Goal: Transaction & Acquisition: Purchase product/service

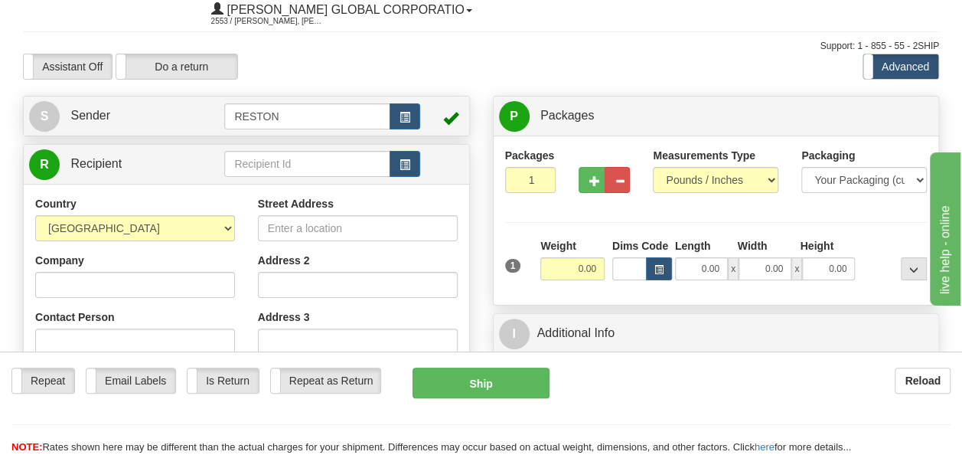
scroll to position [49, 0]
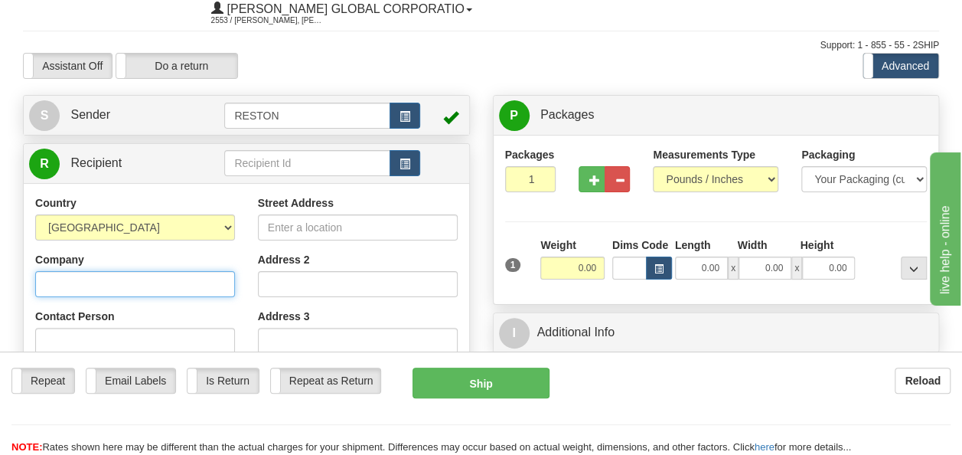
click at [131, 291] on input "Company" at bounding box center [135, 284] width 200 height 26
type input "b"
type input "[PERSON_NAME] Infrastructure & Power"
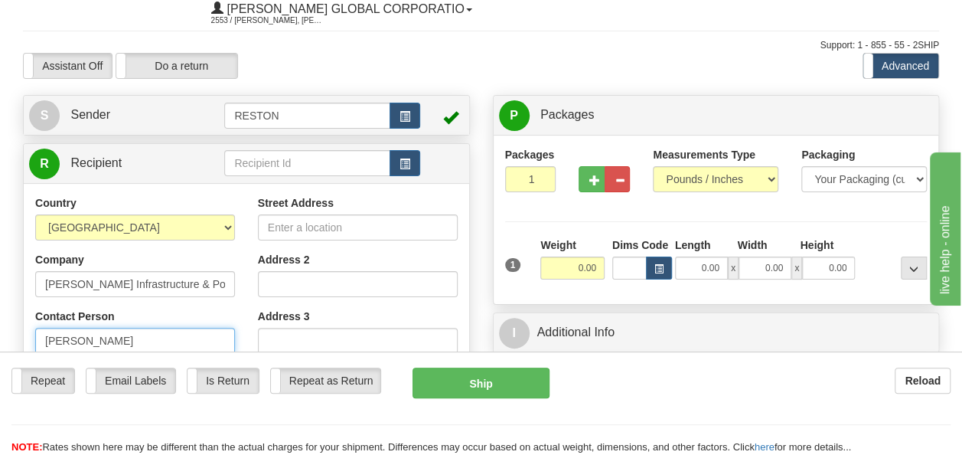
type input "[PERSON_NAME]"
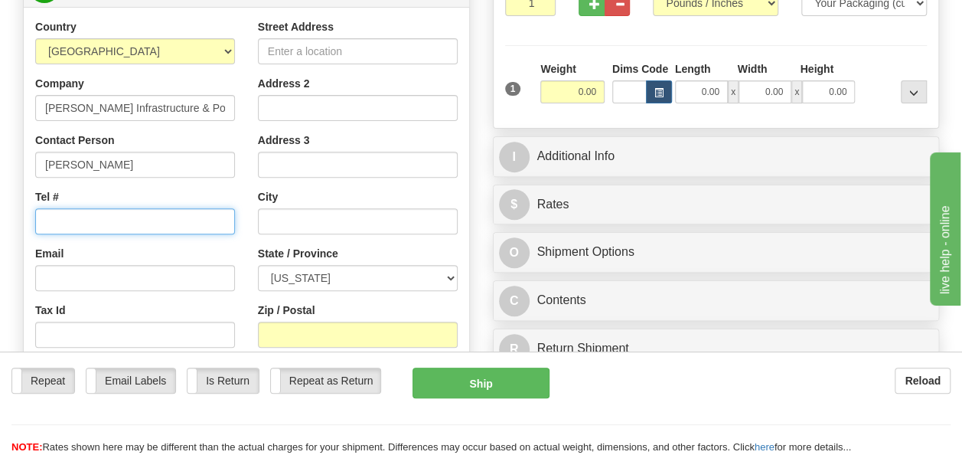
scroll to position [226, 0]
click at [135, 218] on input "Tel #" at bounding box center [135, 220] width 200 height 26
paste input "[PHONE_NUMBER]"
type input "[PHONE_NUMBER]"
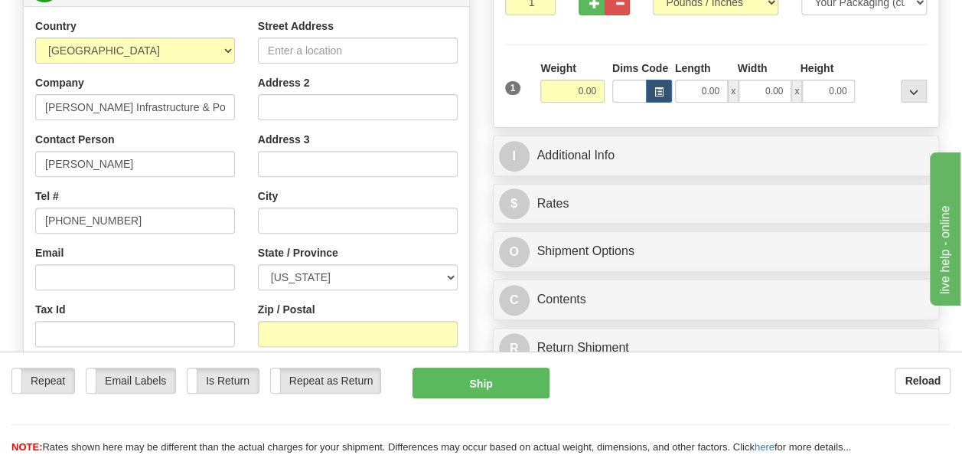
click at [127, 291] on div "Country [GEOGRAPHIC_DATA] [GEOGRAPHIC_DATA] [GEOGRAPHIC_DATA] [GEOGRAPHIC_DATA]…" at bounding box center [135, 216] width 223 height 396
click at [126, 282] on input "Email" at bounding box center [135, 277] width 200 height 26
paste input "[EMAIL_ADDRESS][PERSON_NAME][DOMAIN_NAME]"
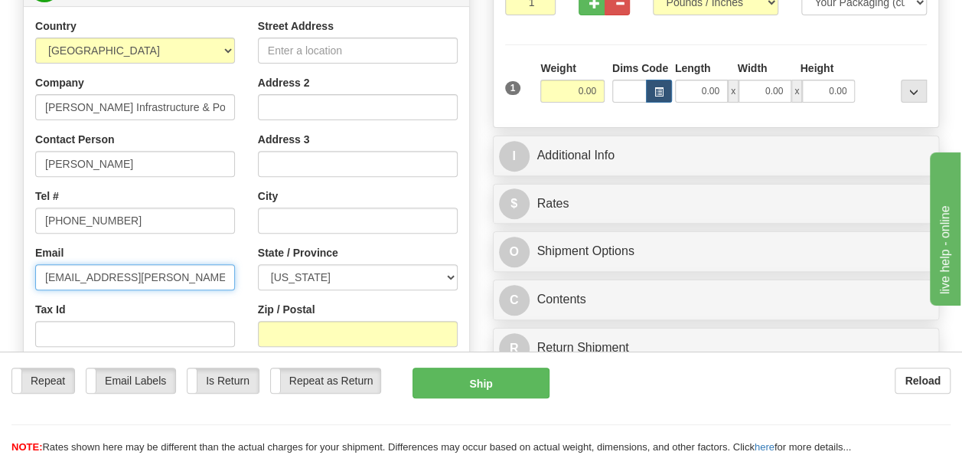
click at [126, 282] on input "[EMAIL_ADDRESS][PERSON_NAME][DOMAIN_NAME]" at bounding box center [135, 277] width 200 height 26
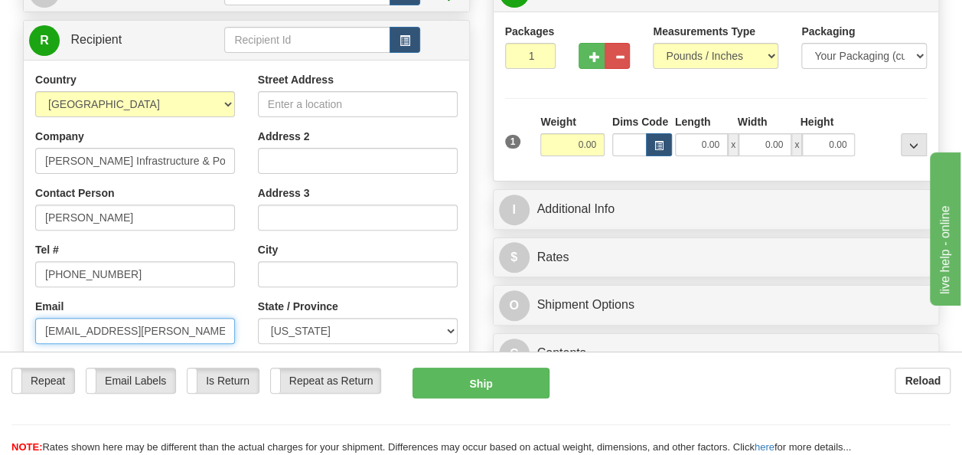
scroll to position [173, 0]
type input "[EMAIL_ADDRESS][PERSON_NAME][DOMAIN_NAME]"
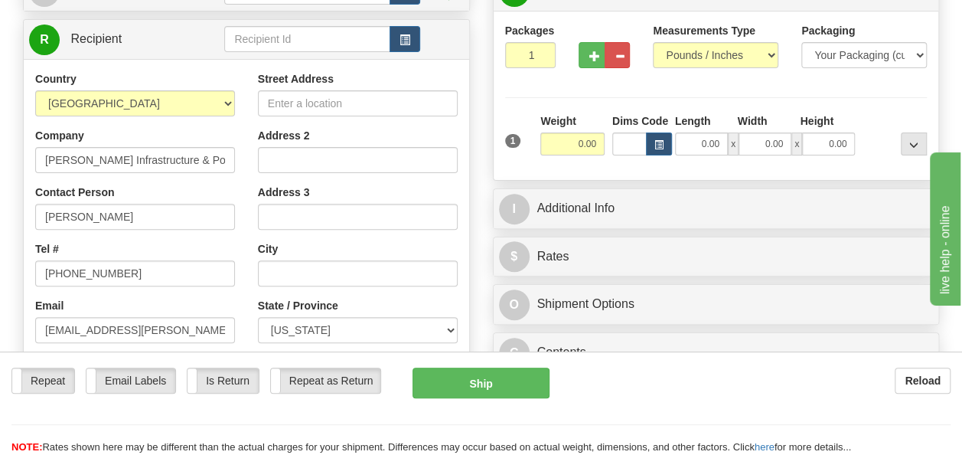
click at [331, 90] on div "Street Address" at bounding box center [358, 93] width 200 height 45
click at [331, 96] on input "Street Address" at bounding box center [358, 103] width 200 height 26
type input "[STREET_ADDRESS]"
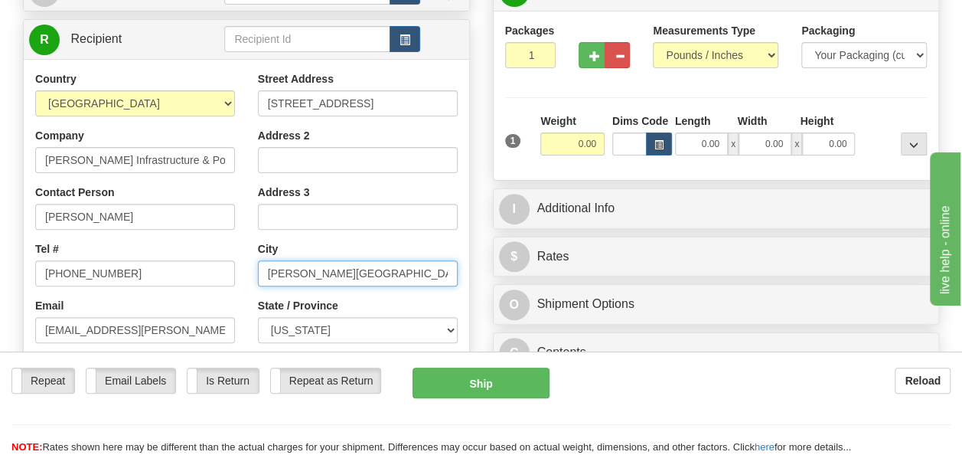
type input "[PERSON_NAME][GEOGRAPHIC_DATA]"
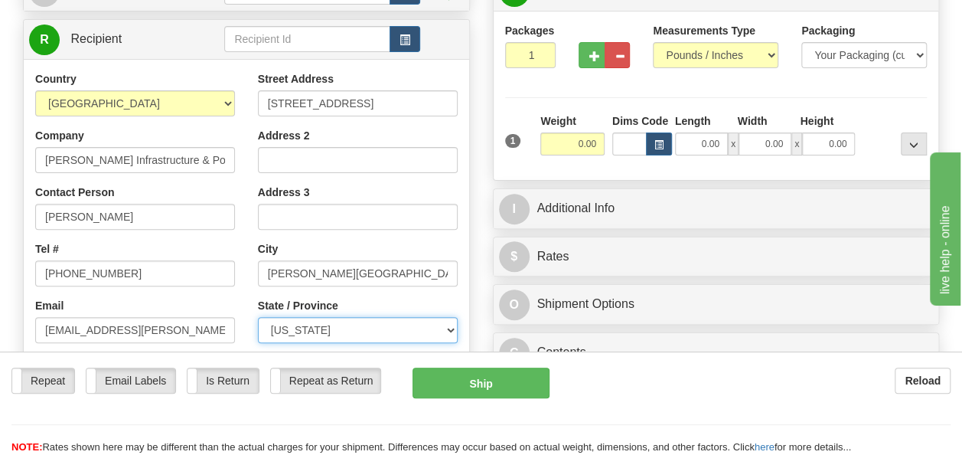
select select "UT"
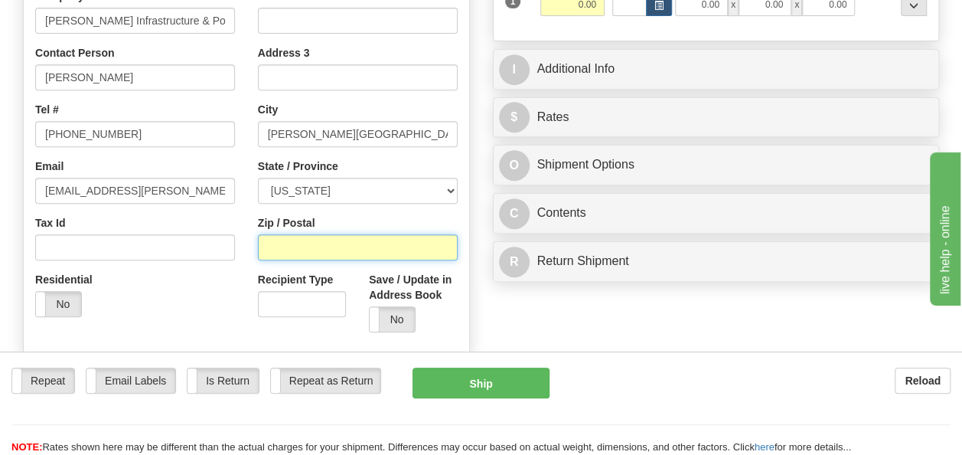
scroll to position [315, 0]
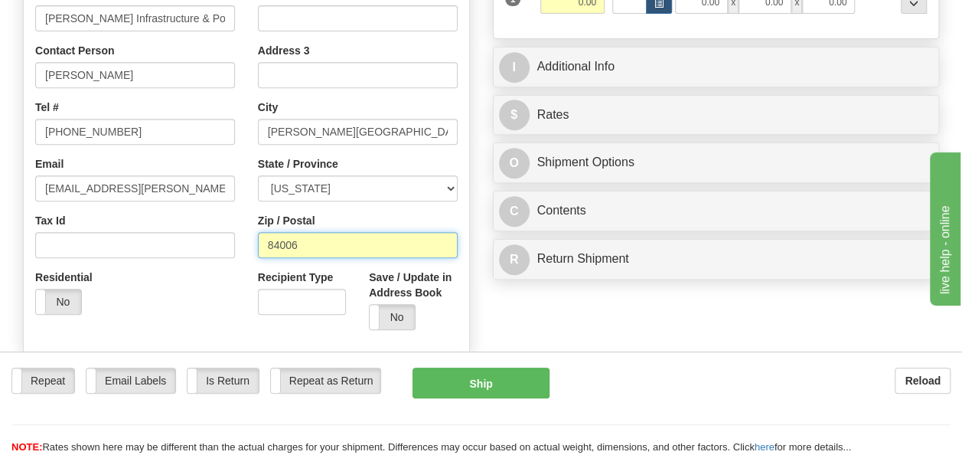
type input "84006"
click at [185, 307] on div "Residential Yes No" at bounding box center [135, 297] width 223 height 57
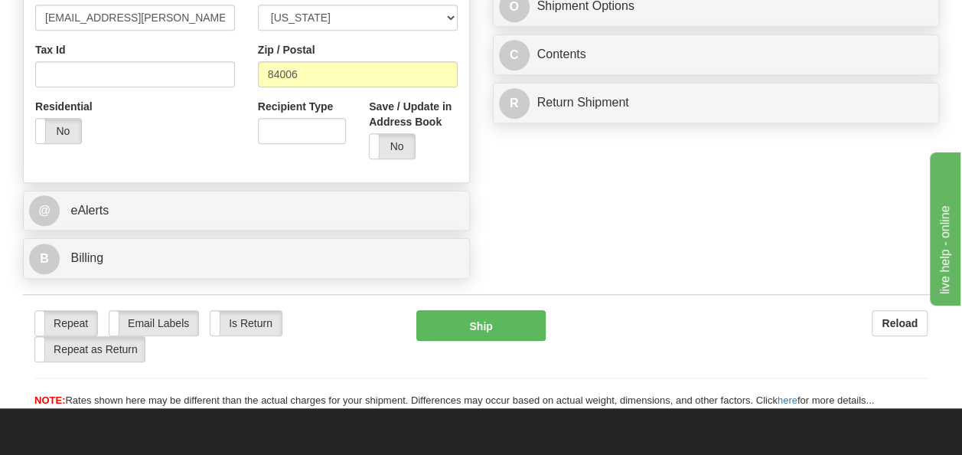
scroll to position [566, 0]
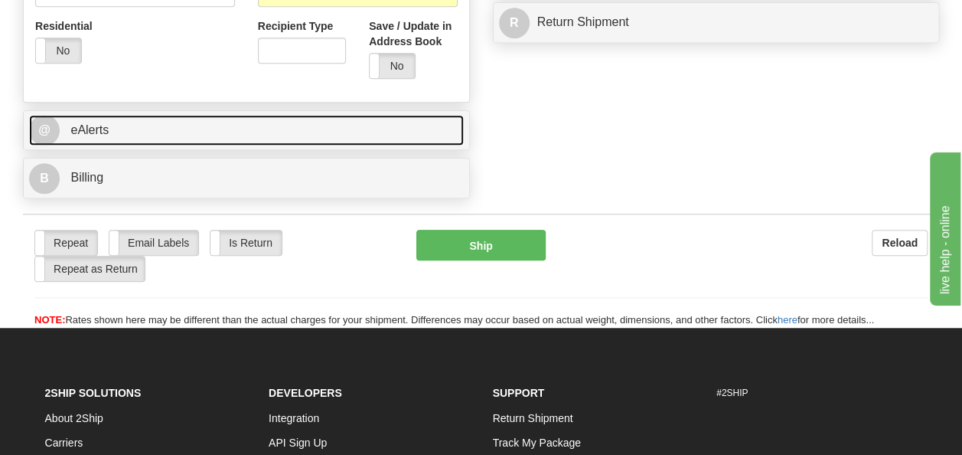
click at [83, 130] on span "eAlerts" at bounding box center [89, 129] width 38 height 13
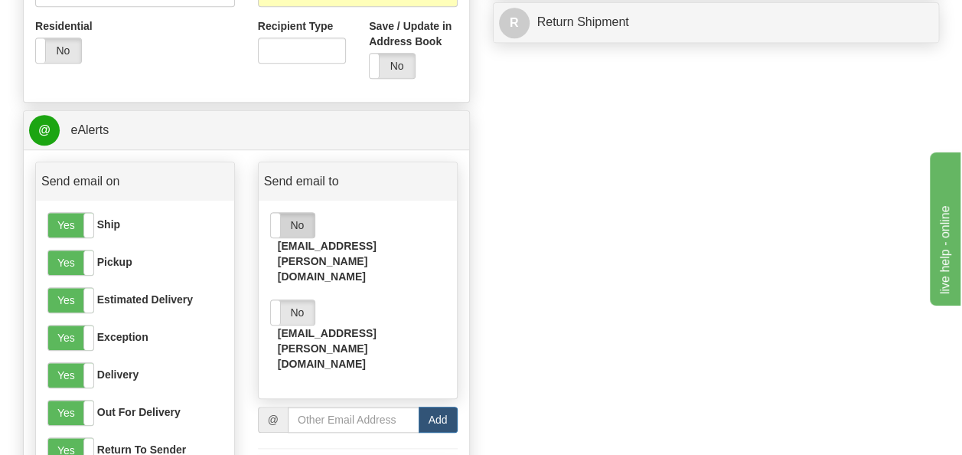
click at [282, 224] on label "No" at bounding box center [293, 225] width 44 height 24
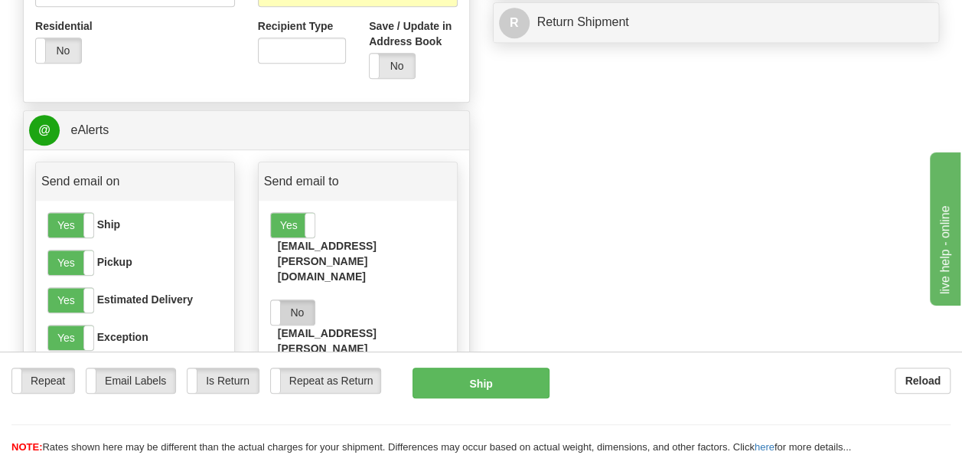
click at [285, 300] on label "No" at bounding box center [293, 312] width 44 height 24
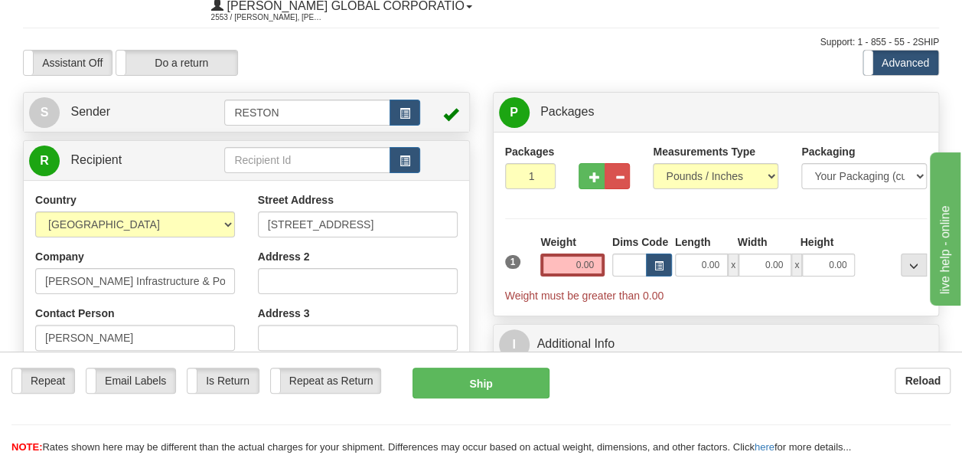
scroll to position [0, 0]
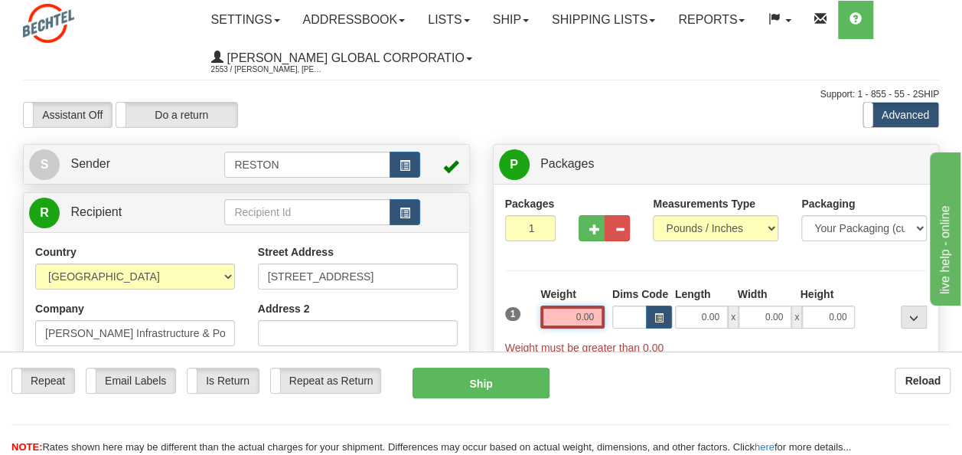
click at [575, 309] on input "0.00" at bounding box center [572, 316] width 64 height 23
type input "15.00"
click at [607, 103] on div "Assistant On Assistant Off Do a return Do a return Previous Next Standard Advan…" at bounding box center [480, 115] width 939 height 26
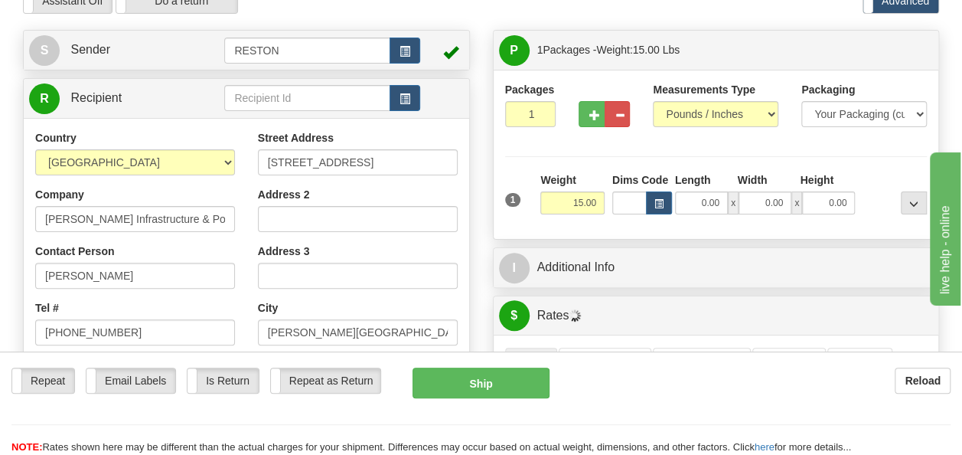
scroll to position [170, 0]
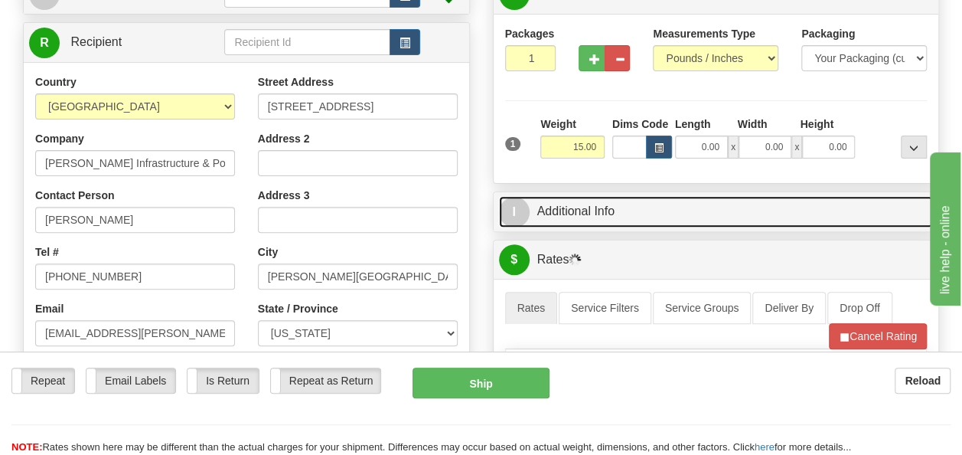
click at [655, 214] on link "I Additional Info" at bounding box center [716, 211] width 435 height 31
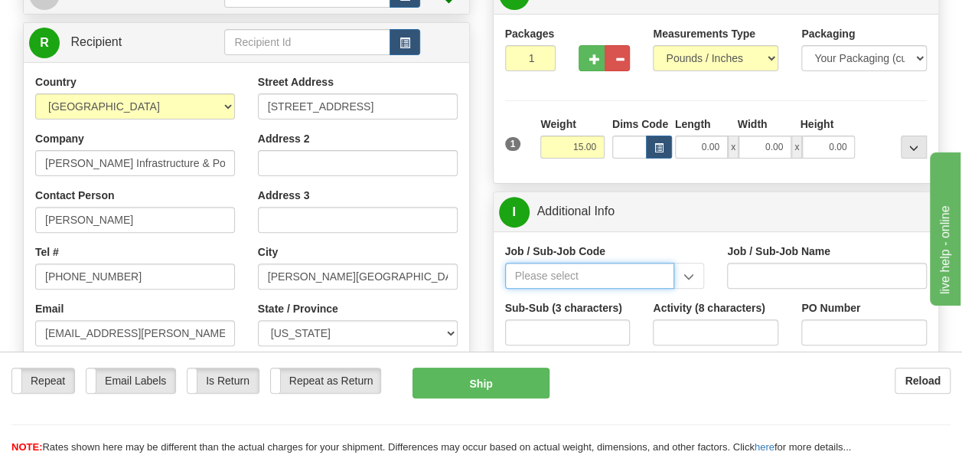
click at [557, 269] on input "Job / Sub-Job Code" at bounding box center [590, 276] width 170 height 26
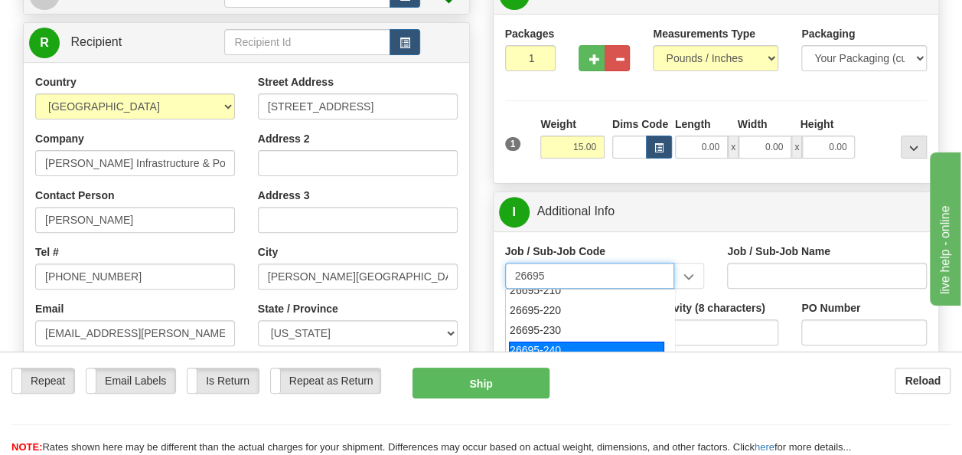
click at [584, 341] on div "26695-240" at bounding box center [586, 349] width 155 height 17
type input "26695-240"
type input "COPPERTON SOLAR PROJECT - MATERIAL"
type input "26695-240"
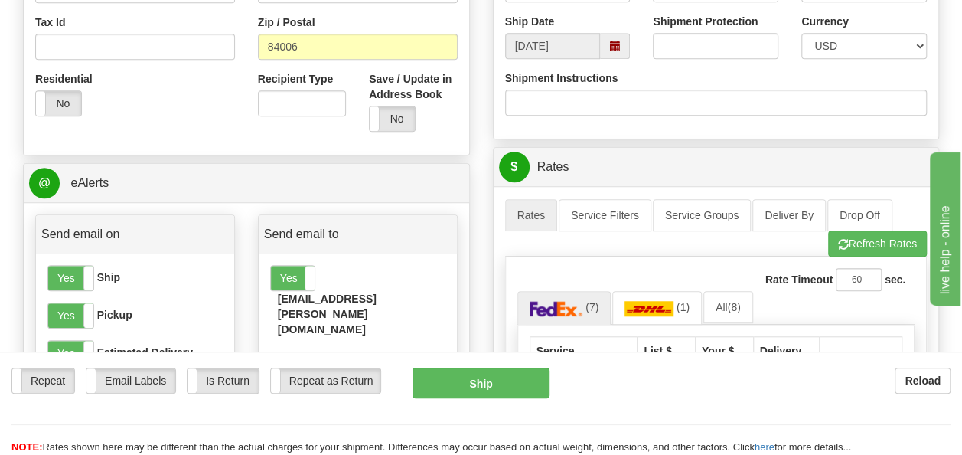
scroll to position [512, 0]
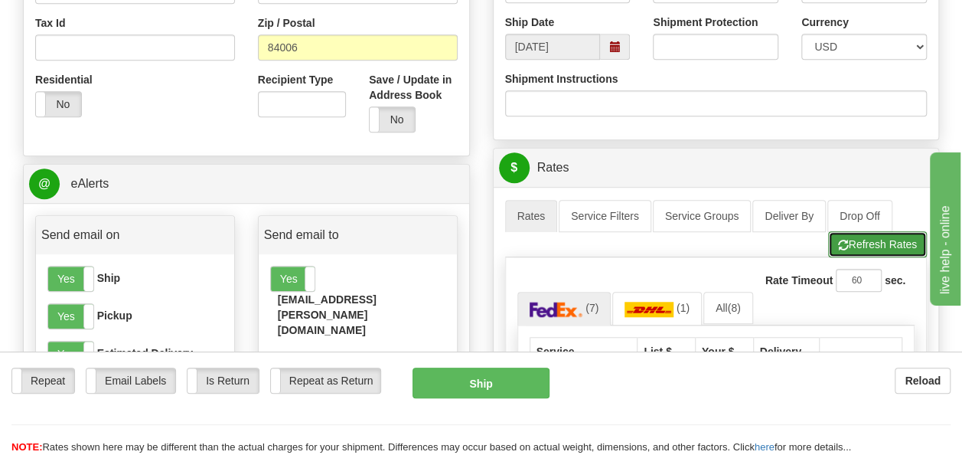
click at [885, 242] on button "Refresh Rates" at bounding box center [877, 244] width 99 height 26
click at [864, 210] on link "Drop Off" at bounding box center [859, 216] width 65 height 32
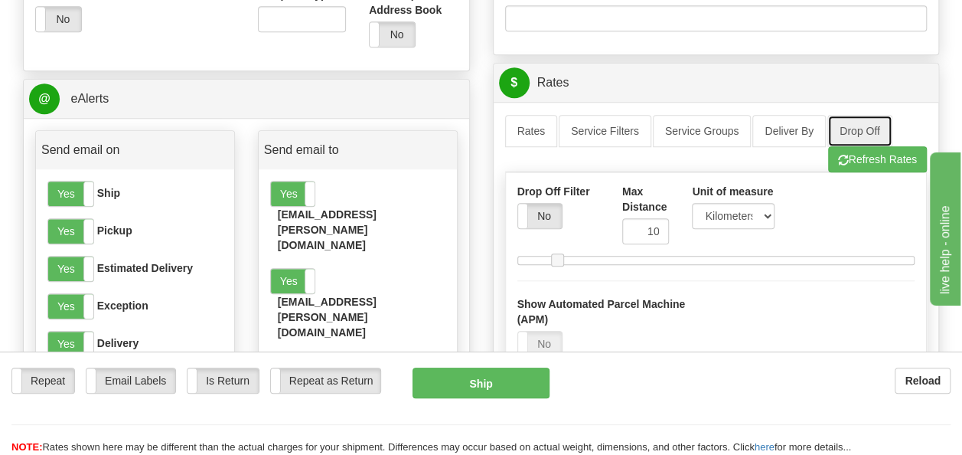
scroll to position [598, 0]
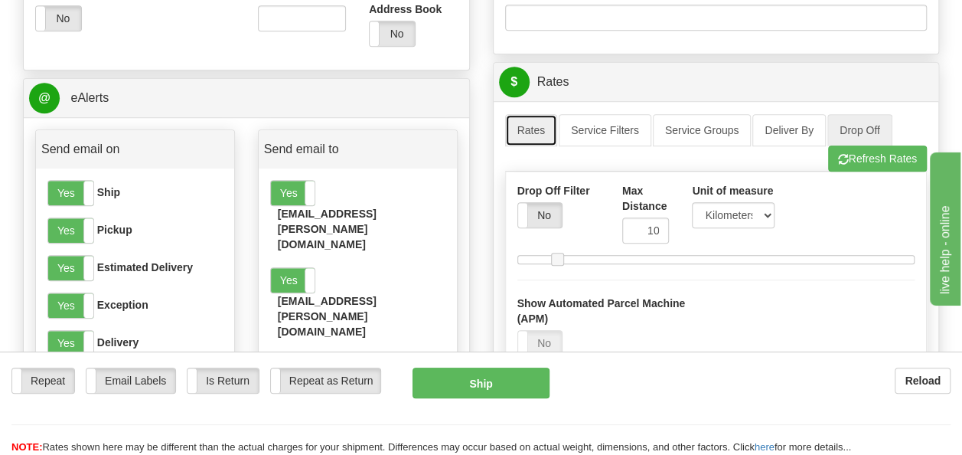
click at [510, 135] on link "Rates" at bounding box center [531, 130] width 53 height 32
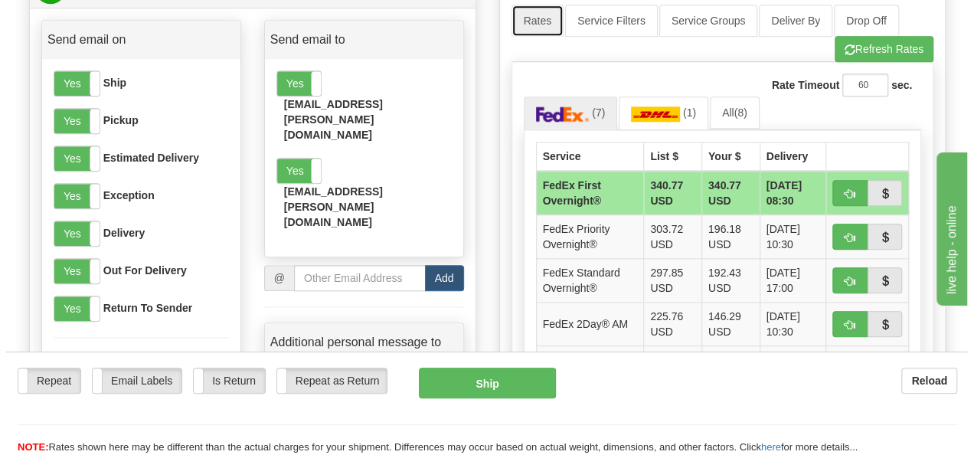
scroll to position [708, 0]
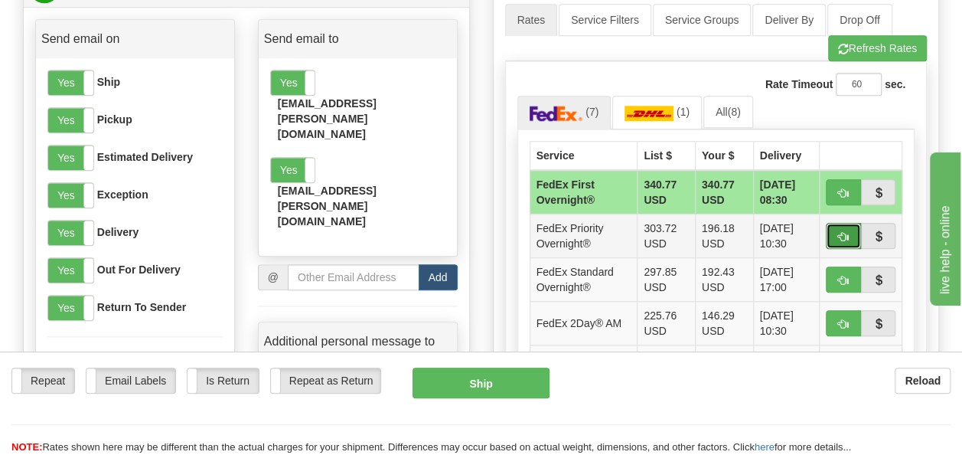
click at [840, 232] on span "button" at bounding box center [843, 237] width 11 height 10
type input "01"
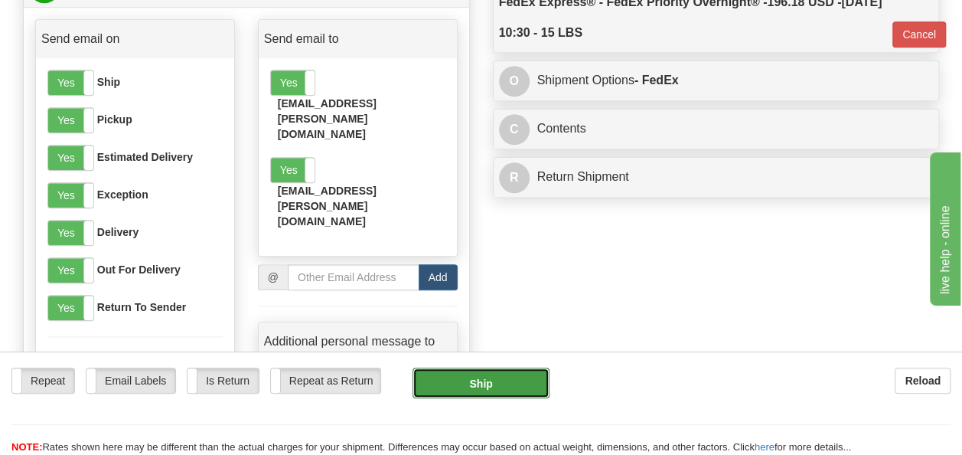
click at [465, 392] on button "Ship" at bounding box center [482, 382] width 138 height 31
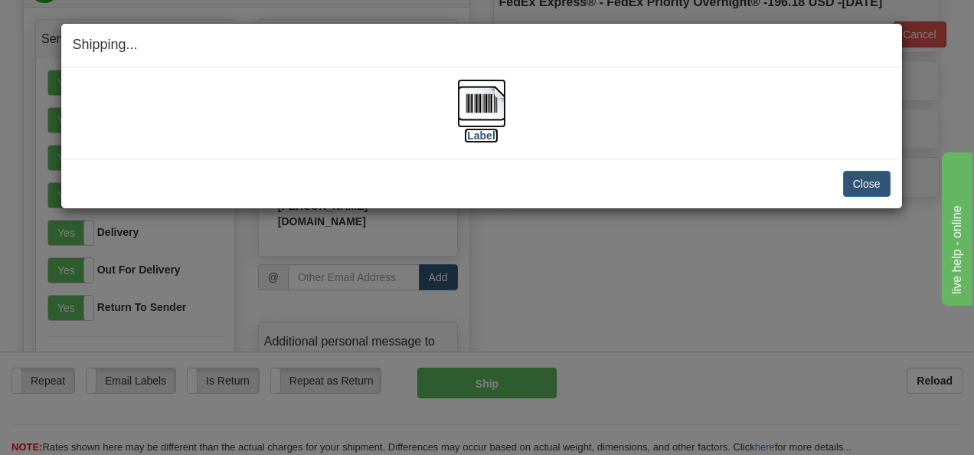
click at [476, 139] on label "[Label]" at bounding box center [481, 135] width 35 height 15
click at [869, 181] on button "Close" at bounding box center [866, 184] width 47 height 26
